Goal: Find specific page/section: Find specific page/section

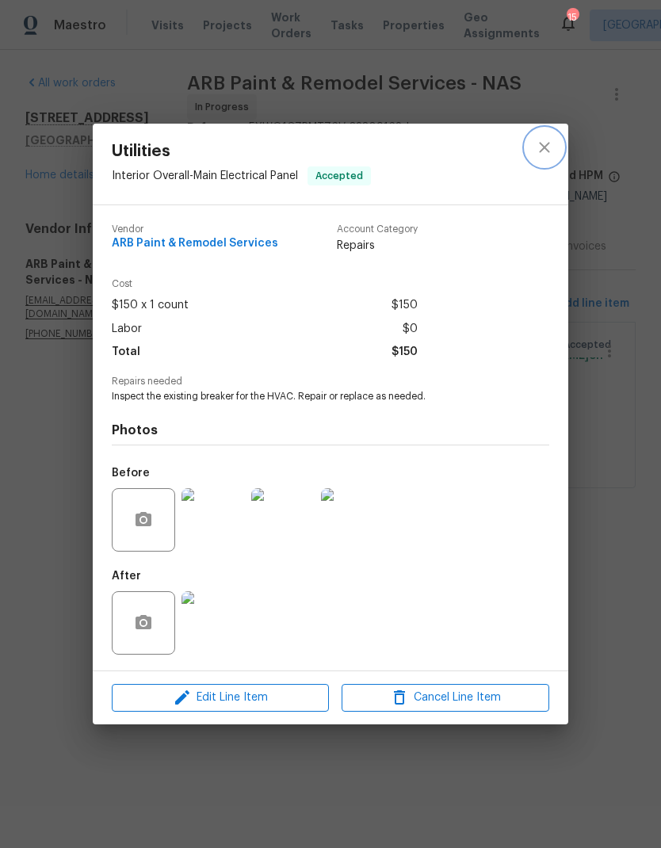
click at [542, 146] on icon "close" at bounding box center [544, 147] width 19 height 19
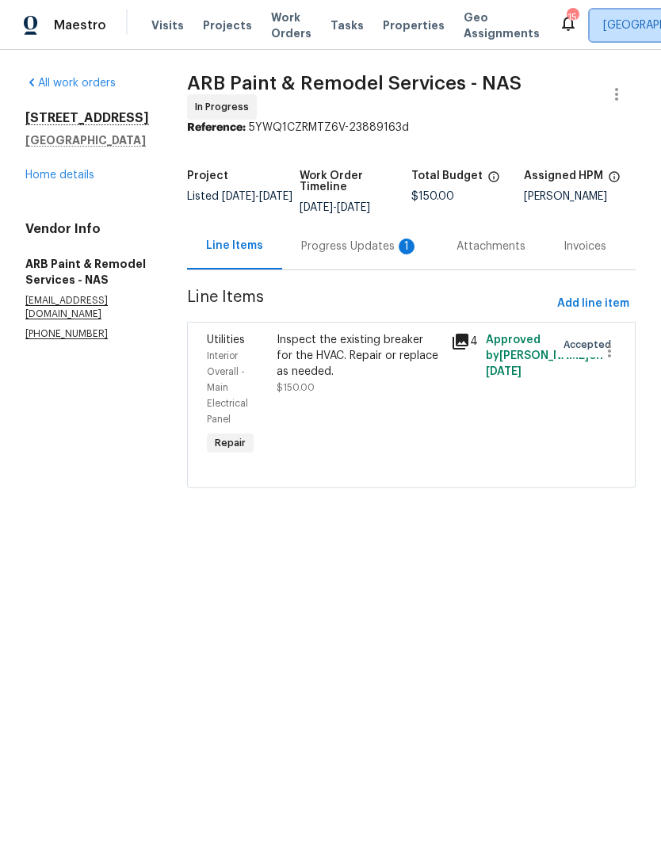
click at [603, 25] on span "[GEOGRAPHIC_DATA]" at bounding box center [657, 25] width 109 height 16
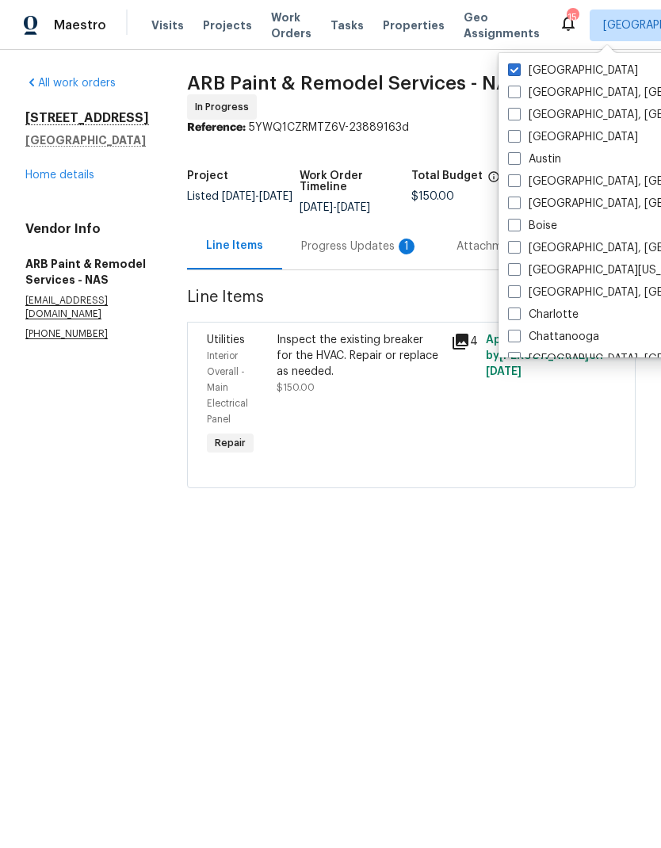
click at [513, 133] on span at bounding box center [514, 136] width 13 height 13
click at [513, 133] on input "[GEOGRAPHIC_DATA]" at bounding box center [513, 134] width 10 height 10
checkbox input "true"
click at [161, 21] on span "Visits" at bounding box center [167, 25] width 33 height 16
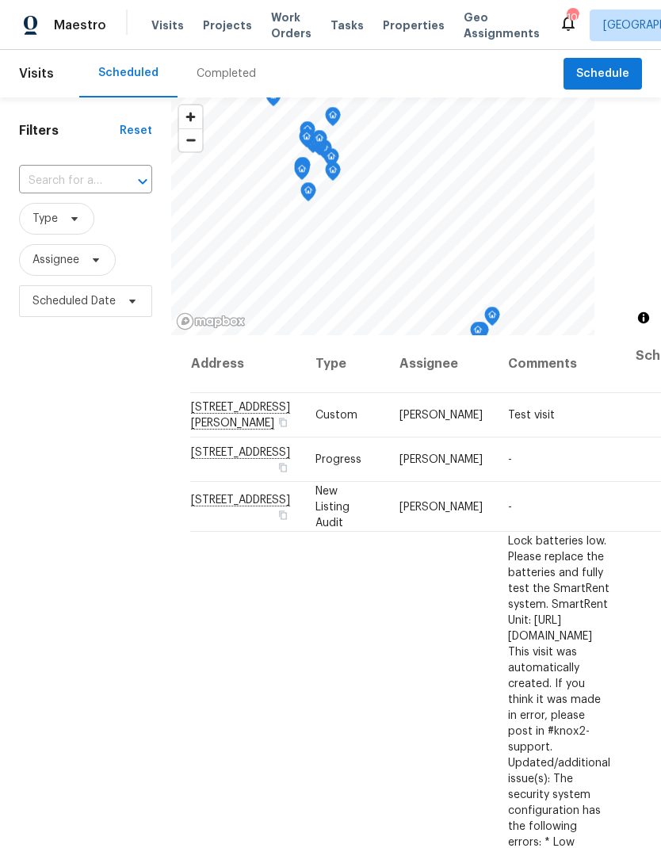
click at [225, 65] on div "Completed" at bounding box center [227, 74] width 98 height 48
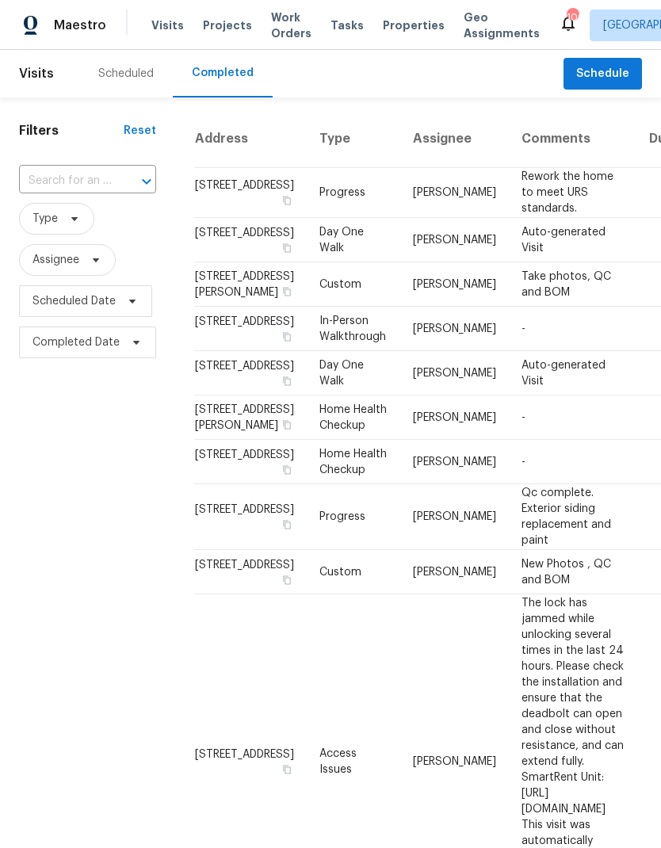
click at [76, 186] on input "text" at bounding box center [65, 181] width 93 height 25
type input "681 r"
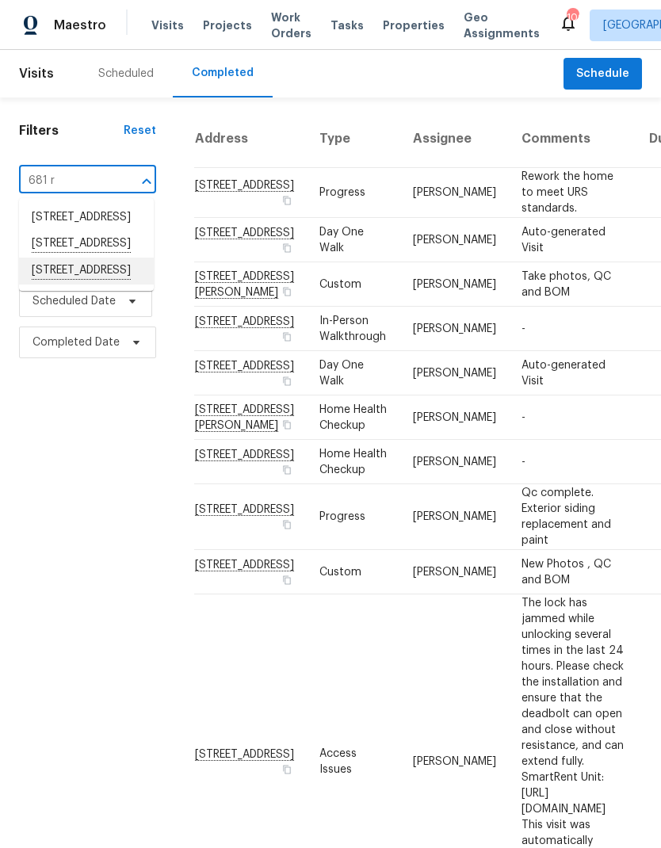
click at [53, 285] on li "[STREET_ADDRESS]" at bounding box center [86, 271] width 135 height 27
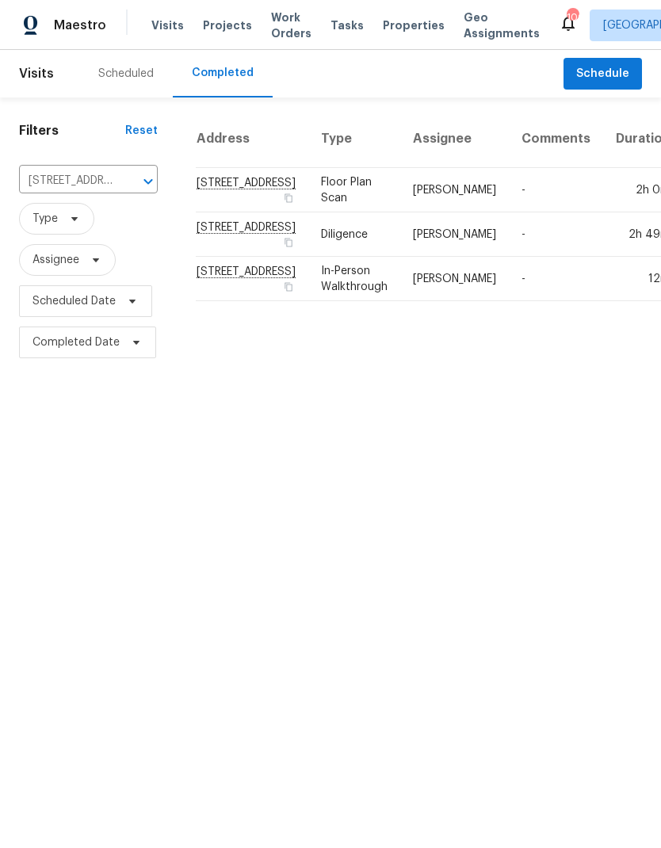
click at [400, 252] on td "[PERSON_NAME]" at bounding box center [454, 234] width 109 height 44
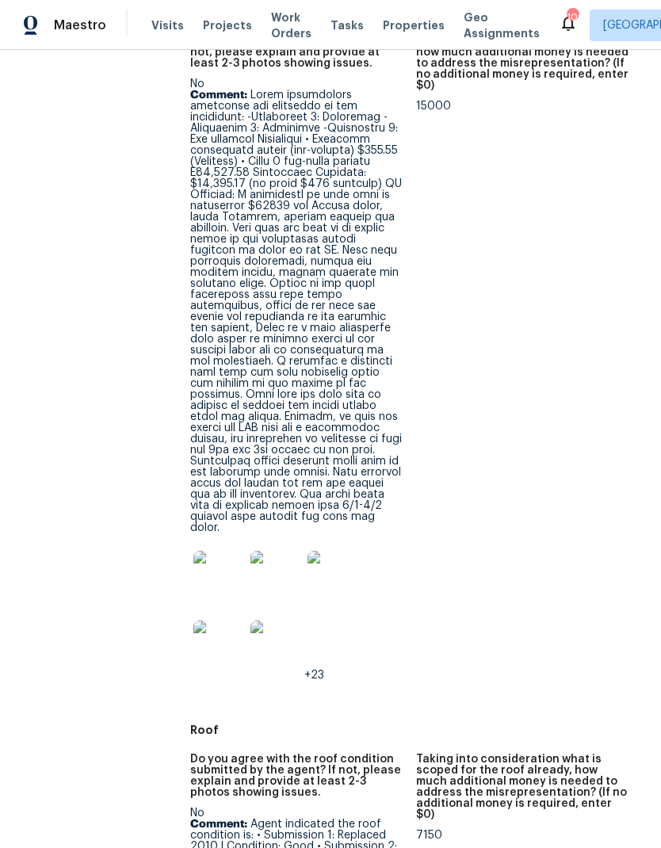
scroll to position [565, 0]
click at [201, 552] on img at bounding box center [218, 577] width 51 height 51
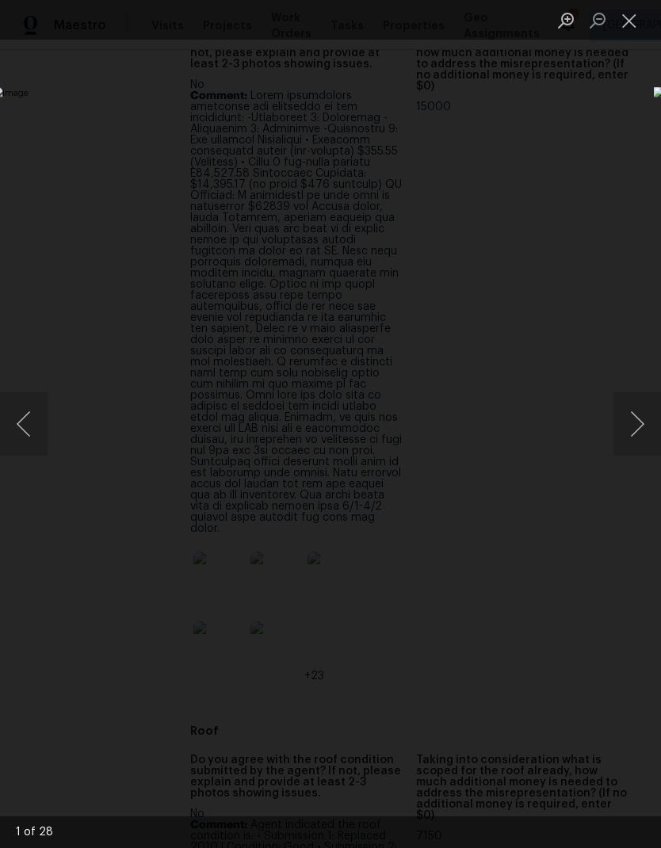
click at [620, 436] on button "Next image" at bounding box center [638, 423] width 48 height 63
click at [637, 442] on button "Next image" at bounding box center [638, 423] width 48 height 63
click at [633, 439] on button "Next image" at bounding box center [638, 423] width 48 height 63
click at [640, 438] on button "Next image" at bounding box center [638, 423] width 48 height 63
click at [642, 430] on button "Next image" at bounding box center [638, 423] width 48 height 63
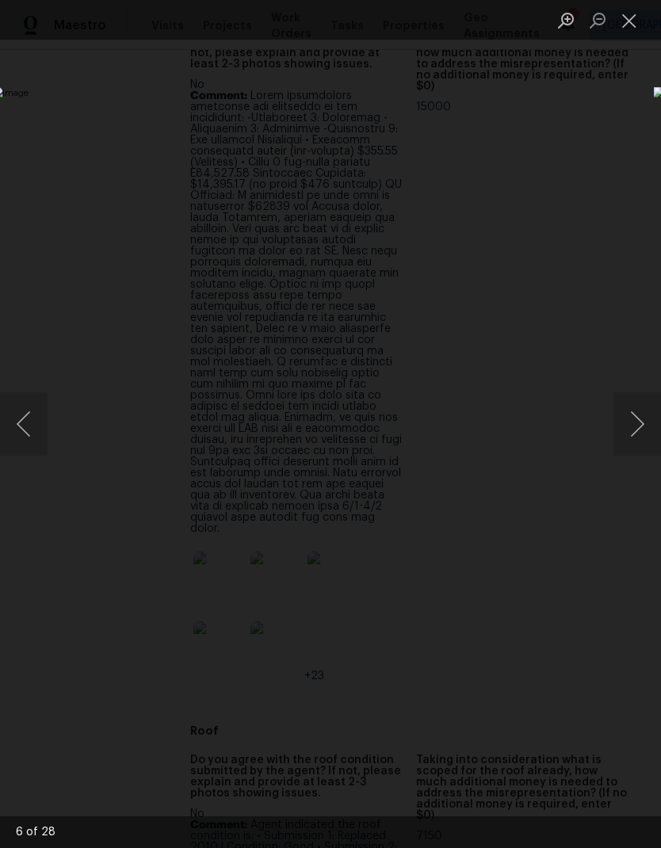
click at [650, 431] on button "Next image" at bounding box center [638, 423] width 48 height 63
click at [634, 429] on button "Next image" at bounding box center [638, 423] width 48 height 63
click at [644, 429] on button "Next image" at bounding box center [638, 423] width 48 height 63
click at [640, 423] on button "Next image" at bounding box center [638, 423] width 48 height 63
click at [644, 429] on button "Next image" at bounding box center [638, 423] width 48 height 63
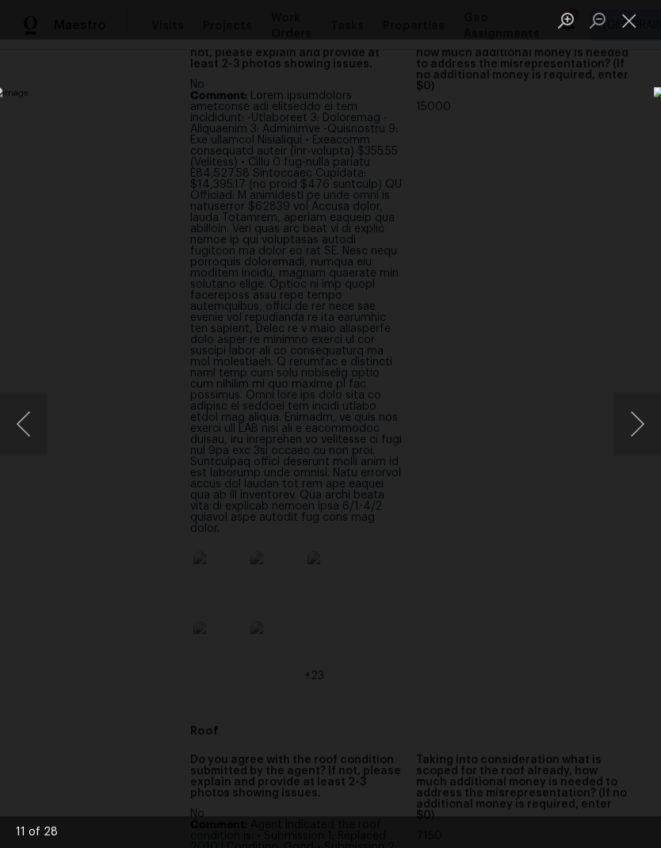
click at [645, 442] on button "Next image" at bounding box center [638, 423] width 48 height 63
click at [639, 444] on button "Next image" at bounding box center [638, 423] width 48 height 63
click at [645, 433] on button "Next image" at bounding box center [638, 423] width 48 height 63
click at [519, 456] on img "Lightbox" at bounding box center [256, 424] width 526 height 675
click at [519, 466] on img "Lightbox" at bounding box center [256, 424] width 526 height 675
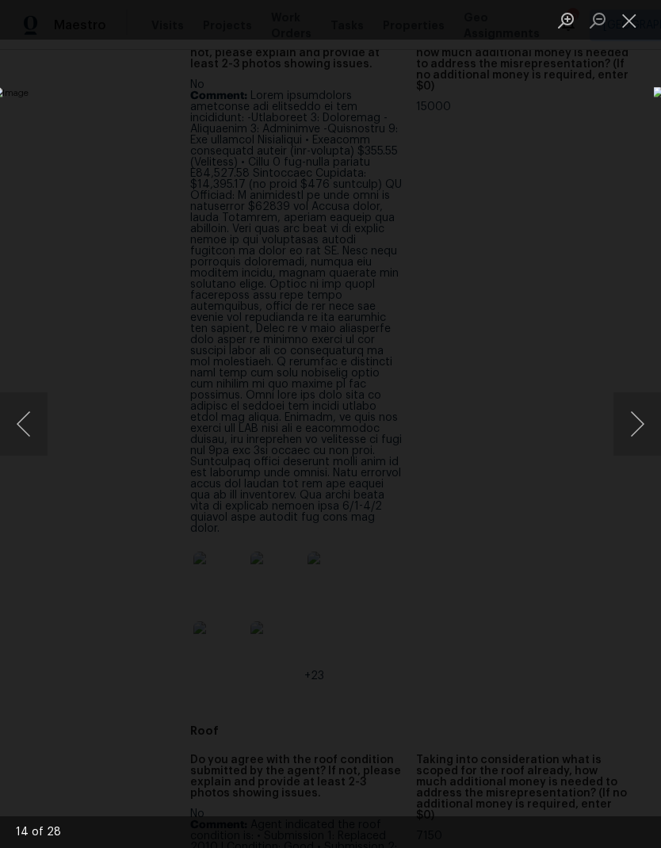
click at [653, 430] on button "Next image" at bounding box center [638, 423] width 48 height 63
click at [630, 436] on button "Next image" at bounding box center [638, 423] width 48 height 63
click at [635, 435] on button "Next image" at bounding box center [638, 423] width 48 height 63
click at [519, 458] on img "Lightbox" at bounding box center [256, 424] width 526 height 675
click at [633, 445] on button "Next image" at bounding box center [638, 423] width 48 height 63
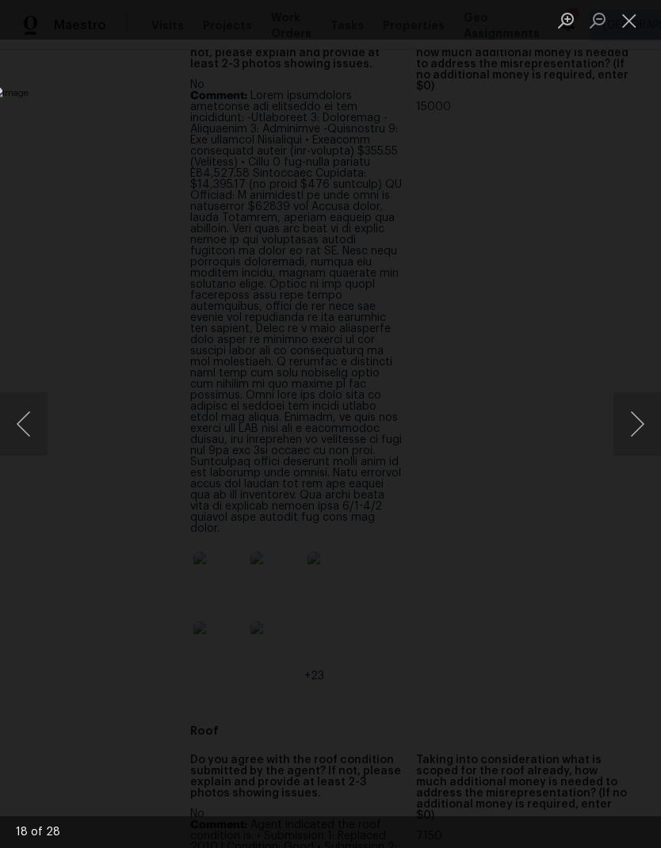
click at [645, 21] on button "Close lightbox" at bounding box center [630, 20] width 32 height 28
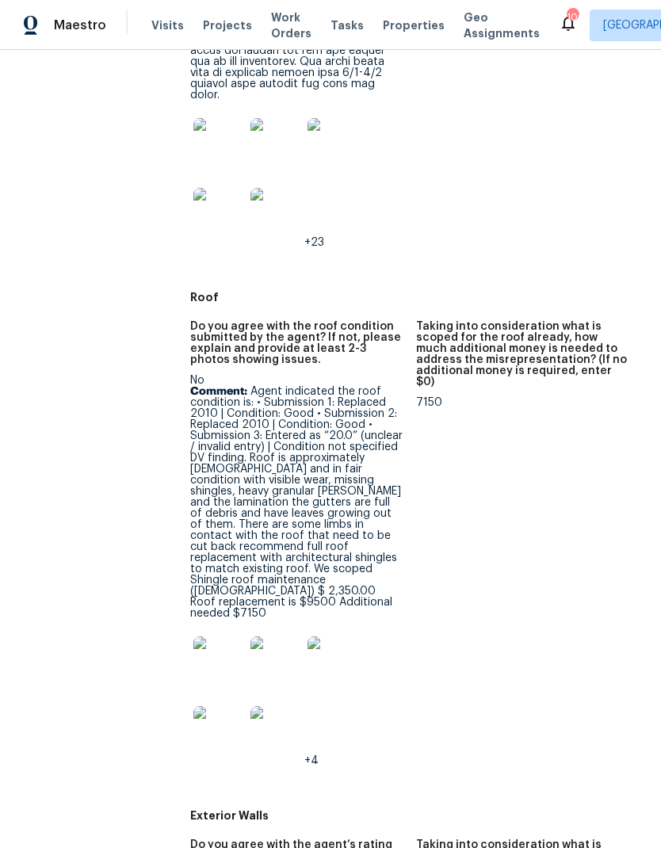
scroll to position [1000, 0]
click at [223, 636] on img at bounding box center [218, 661] width 51 height 51
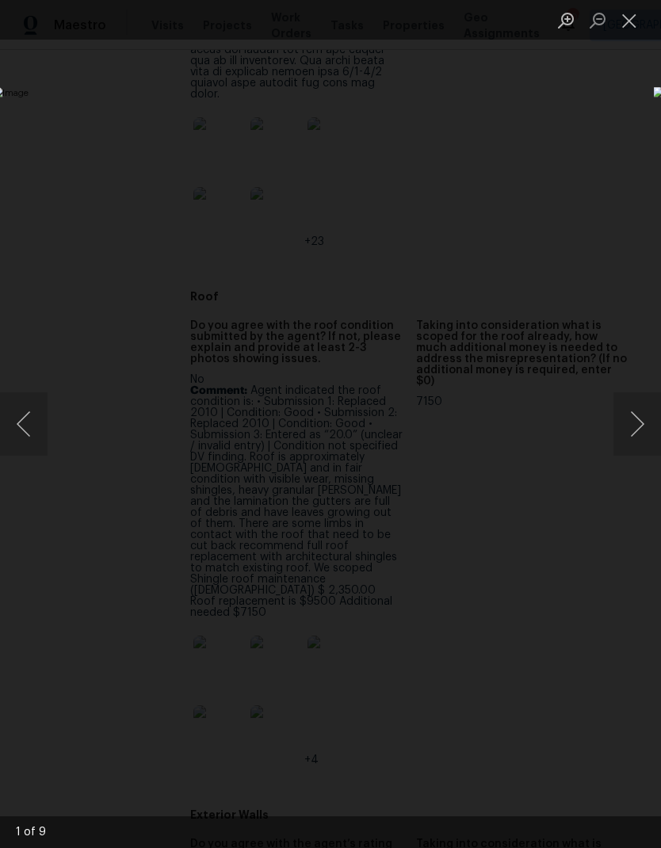
click at [618, 444] on button "Next image" at bounding box center [638, 423] width 48 height 63
click at [624, 450] on button "Next image" at bounding box center [638, 423] width 48 height 63
click at [631, 448] on button "Next image" at bounding box center [638, 423] width 48 height 63
click at [641, 451] on button "Next image" at bounding box center [638, 423] width 48 height 63
click at [641, 450] on button "Next image" at bounding box center [638, 423] width 48 height 63
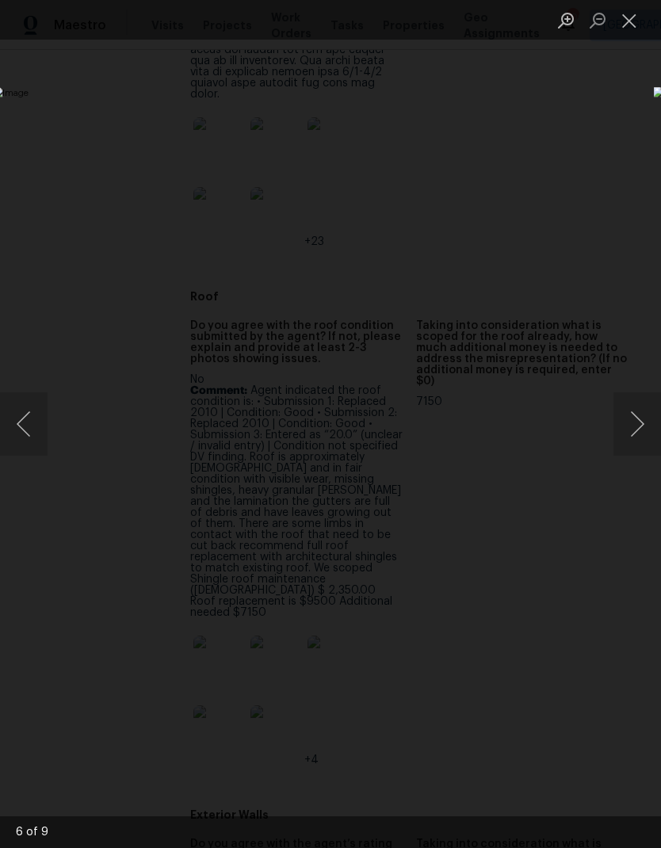
click at [645, 450] on button "Next image" at bounding box center [638, 423] width 48 height 63
click at [650, 454] on button "Next image" at bounding box center [638, 423] width 48 height 63
click at [639, 450] on button "Next image" at bounding box center [638, 423] width 48 height 63
click at [645, 446] on button "Next image" at bounding box center [638, 423] width 48 height 63
click at [519, 461] on img "Lightbox" at bounding box center [256, 424] width 526 height 675
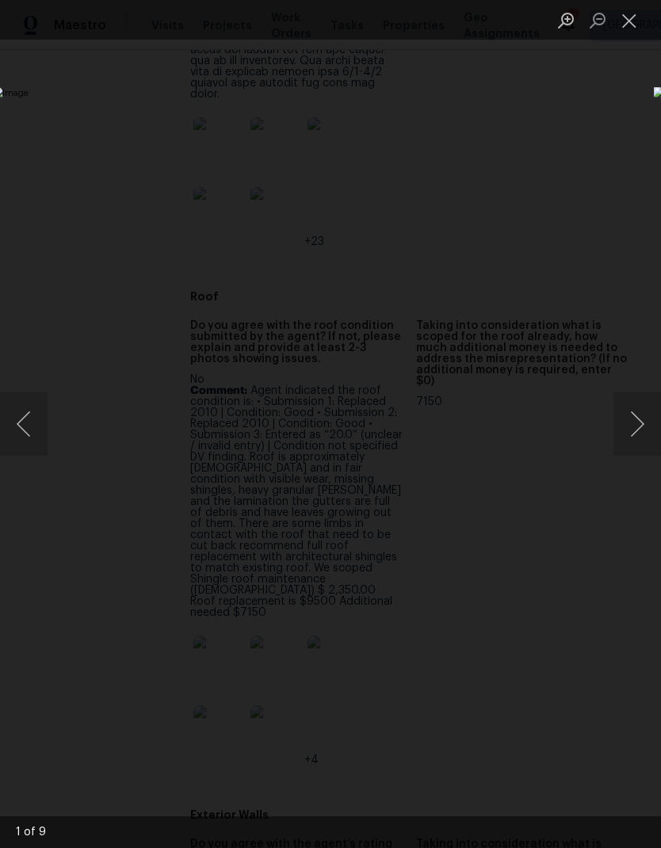
click at [618, 17] on button "Close lightbox" at bounding box center [630, 20] width 32 height 28
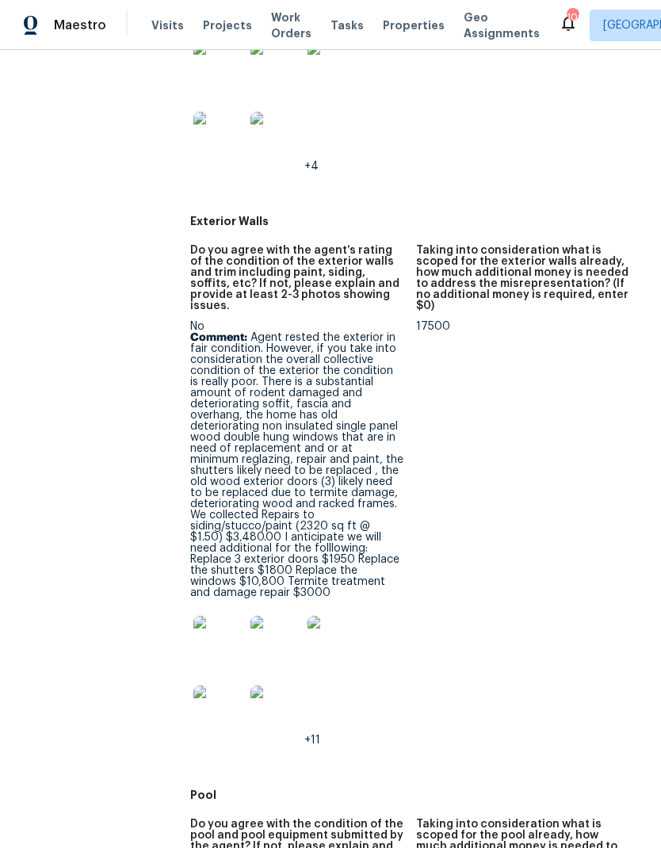
scroll to position [1593, 0]
click at [220, 617] on img at bounding box center [218, 642] width 51 height 51
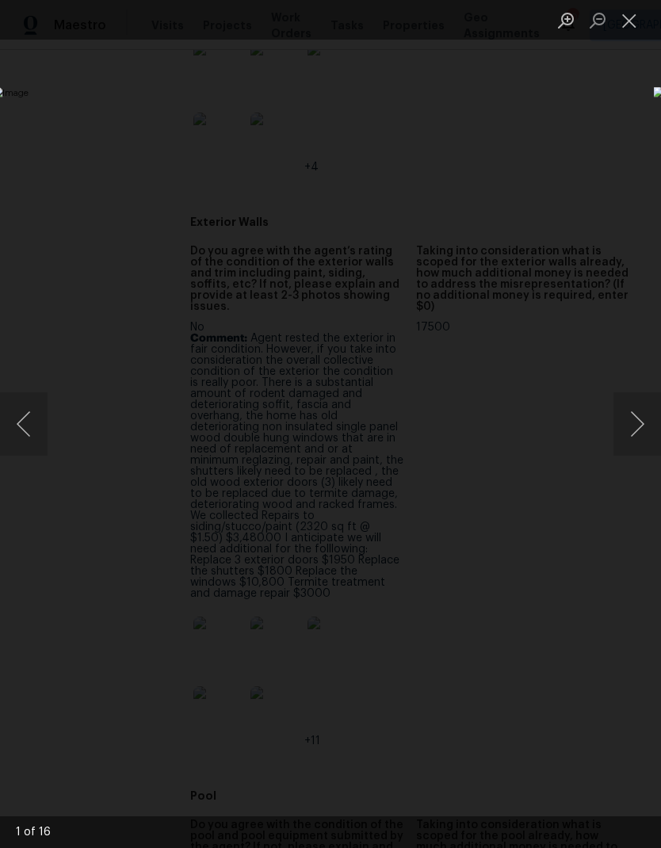
click at [630, 12] on button "Close lightbox" at bounding box center [630, 20] width 32 height 28
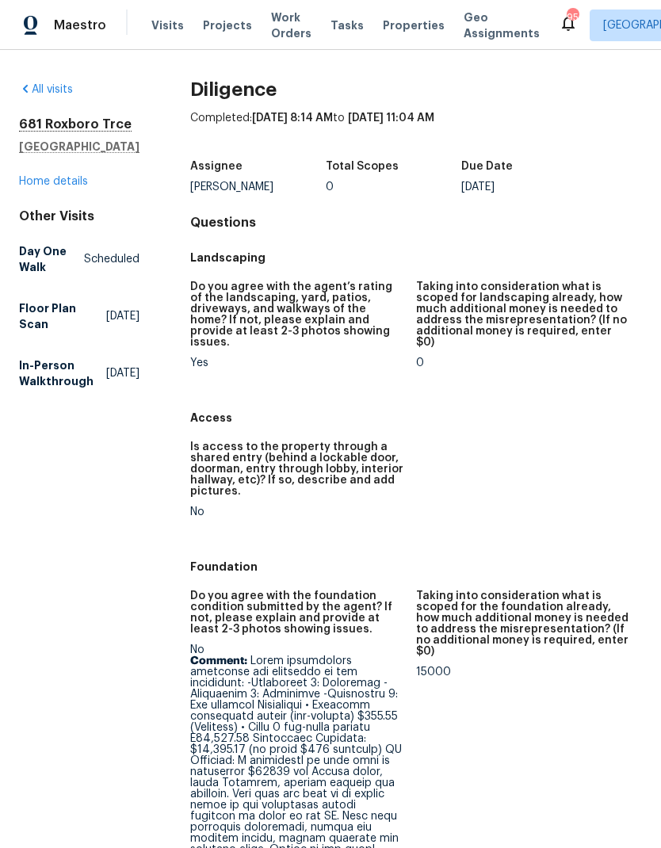
scroll to position [0, 0]
